Goal: Task Accomplishment & Management: Manage account settings

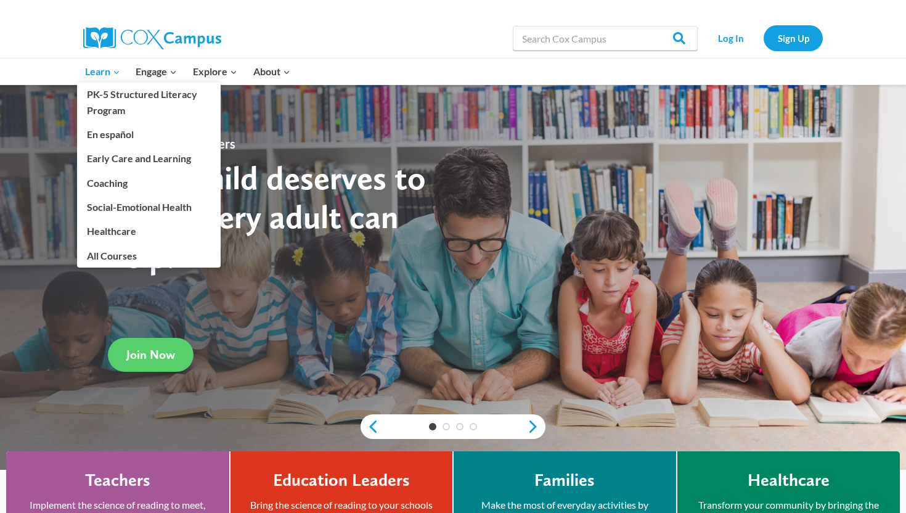
click at [93, 75] on span "Learn Expand" at bounding box center [102, 72] width 35 height 16
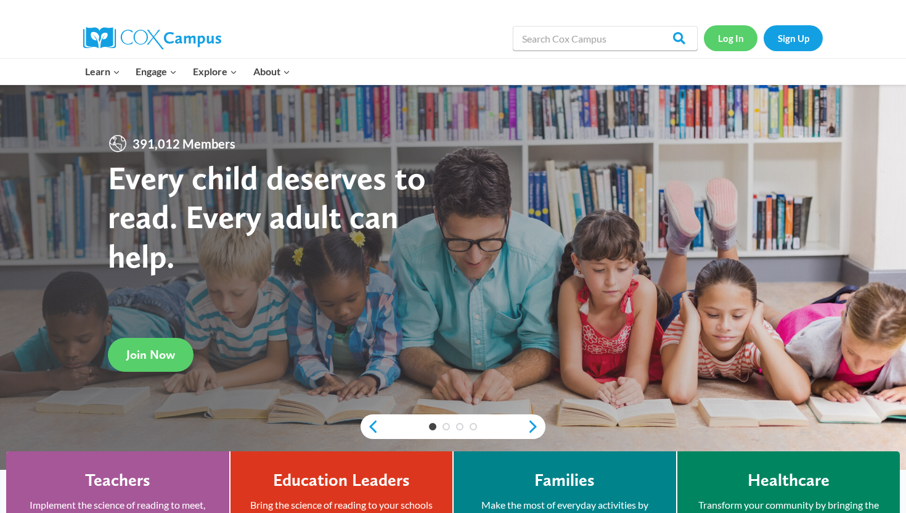
click at [733, 43] on link "Log In" at bounding box center [731, 37] width 54 height 25
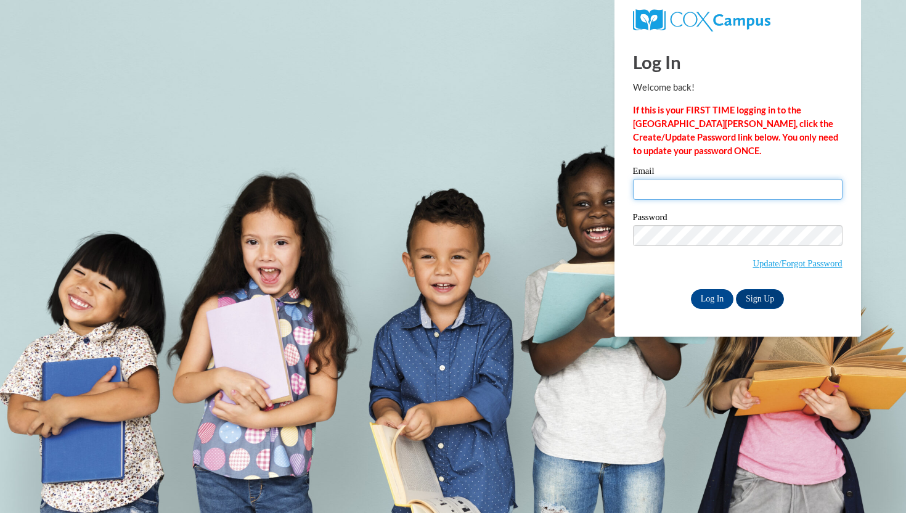
click at [668, 187] on input "Email" at bounding box center [738, 189] width 210 height 21
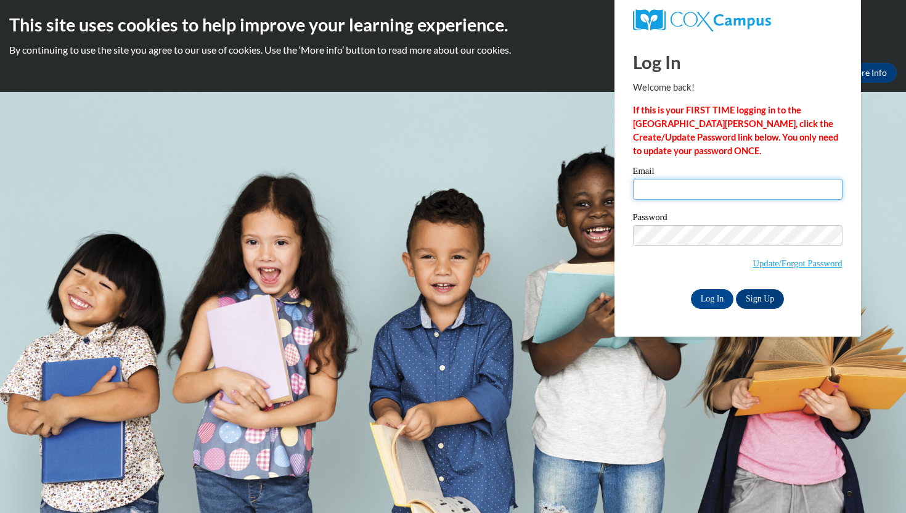
type input "mpeterson1@waukesha.k12.wi.us"
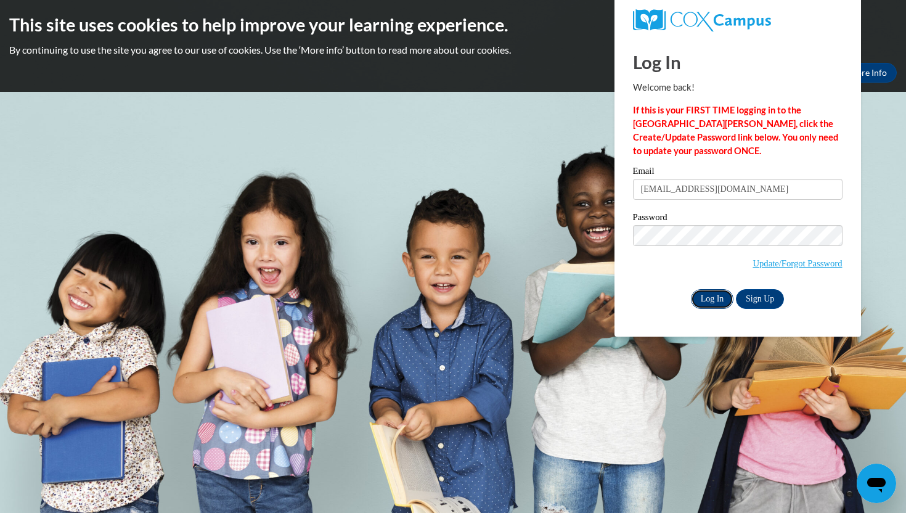
click at [703, 295] on input "Log In" at bounding box center [712, 299] width 43 height 20
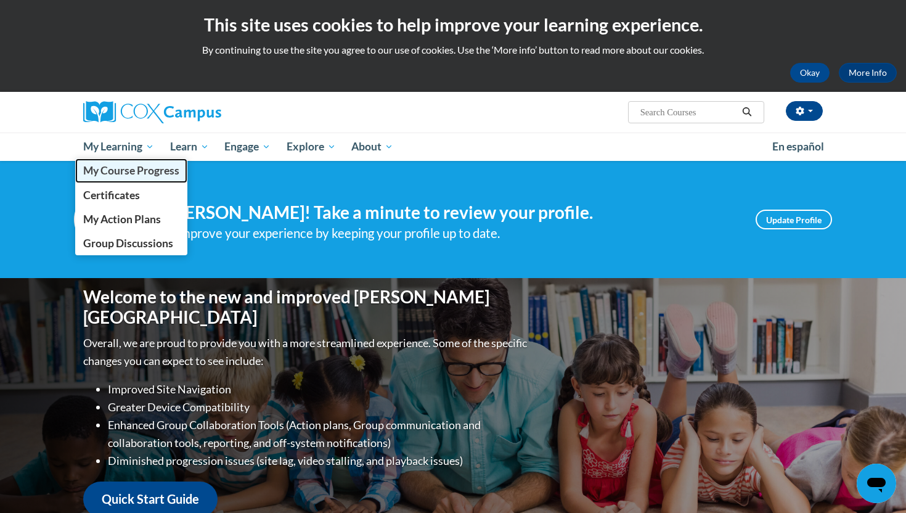
click at [108, 176] on span "My Course Progress" at bounding box center [131, 170] width 96 height 13
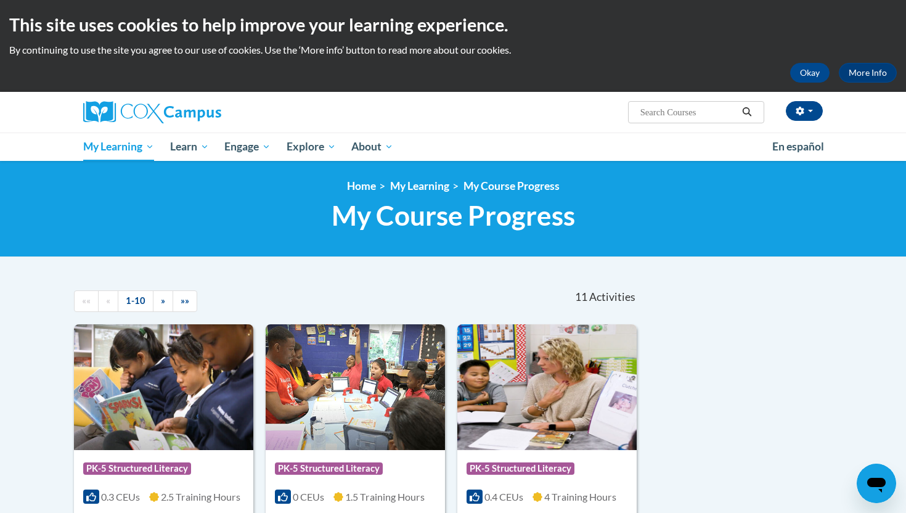
click at [302, 299] on div "«« « 1-10 » »»" at bounding box center [186, 301] width 243 height 46
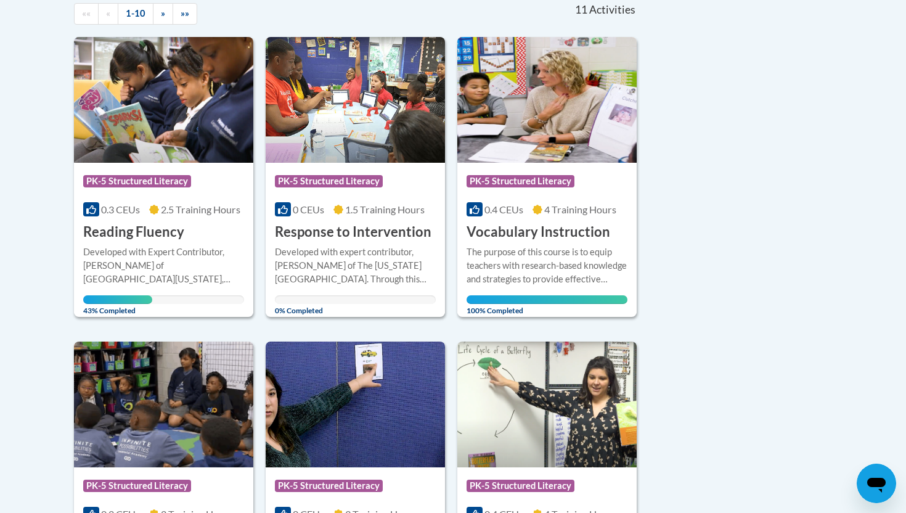
scroll to position [296, 0]
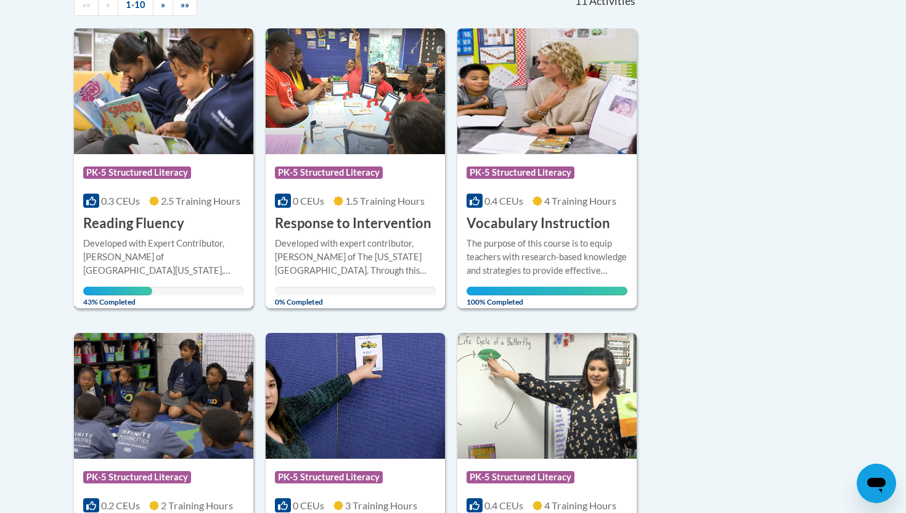
click at [136, 218] on h3 "Reading Fluency" at bounding box center [133, 223] width 101 height 19
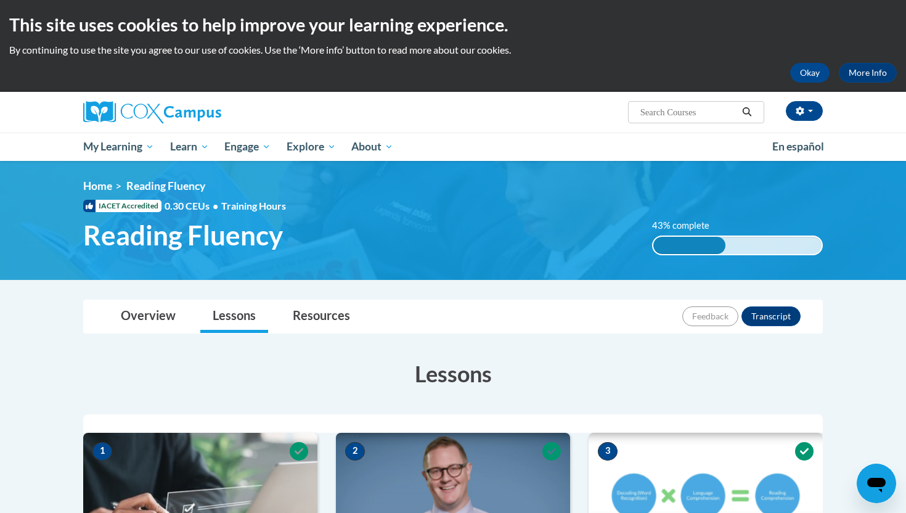
click at [271, 374] on h3 "Lessons" at bounding box center [453, 373] width 740 height 31
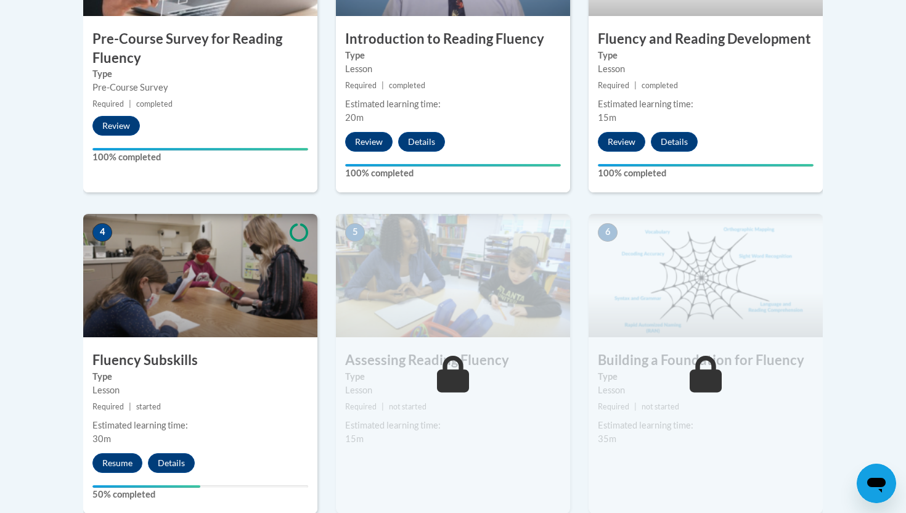
scroll to position [543, 0]
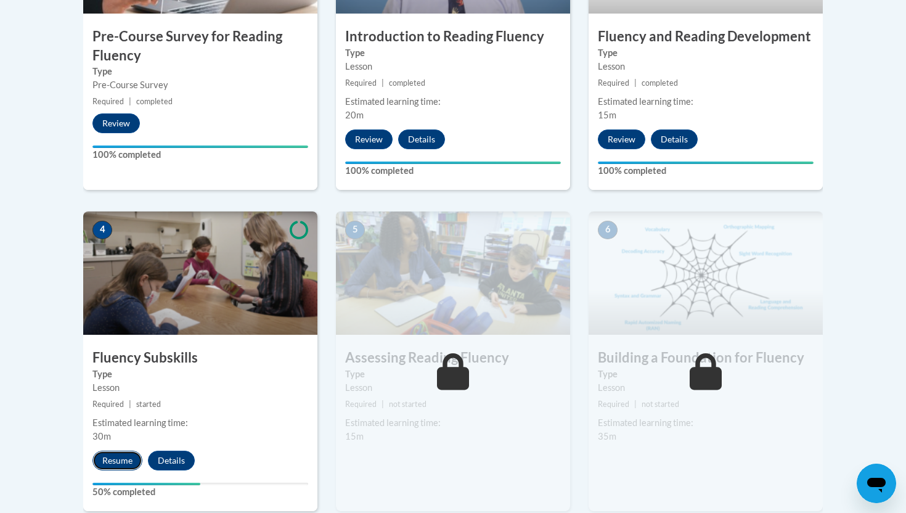
click at [117, 458] on button "Resume" at bounding box center [117, 461] width 50 height 20
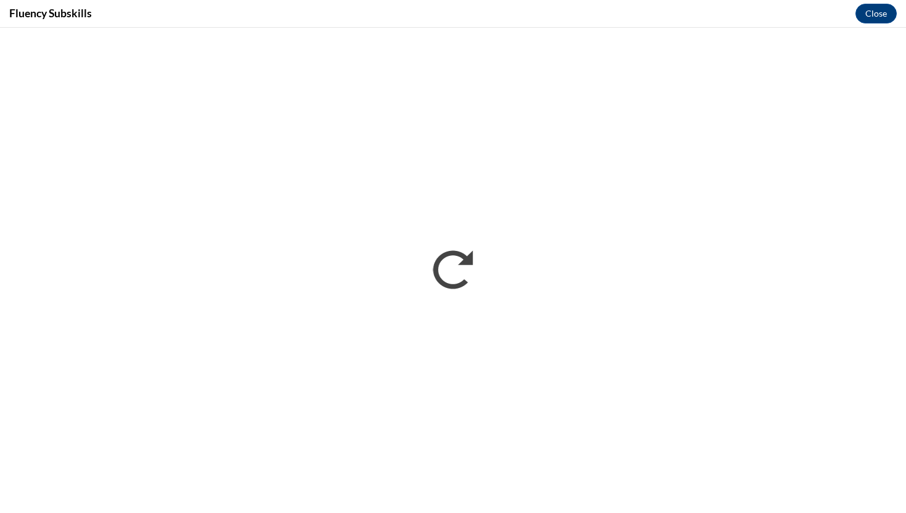
scroll to position [0, 0]
